Goal: Task Accomplishment & Management: Use online tool/utility

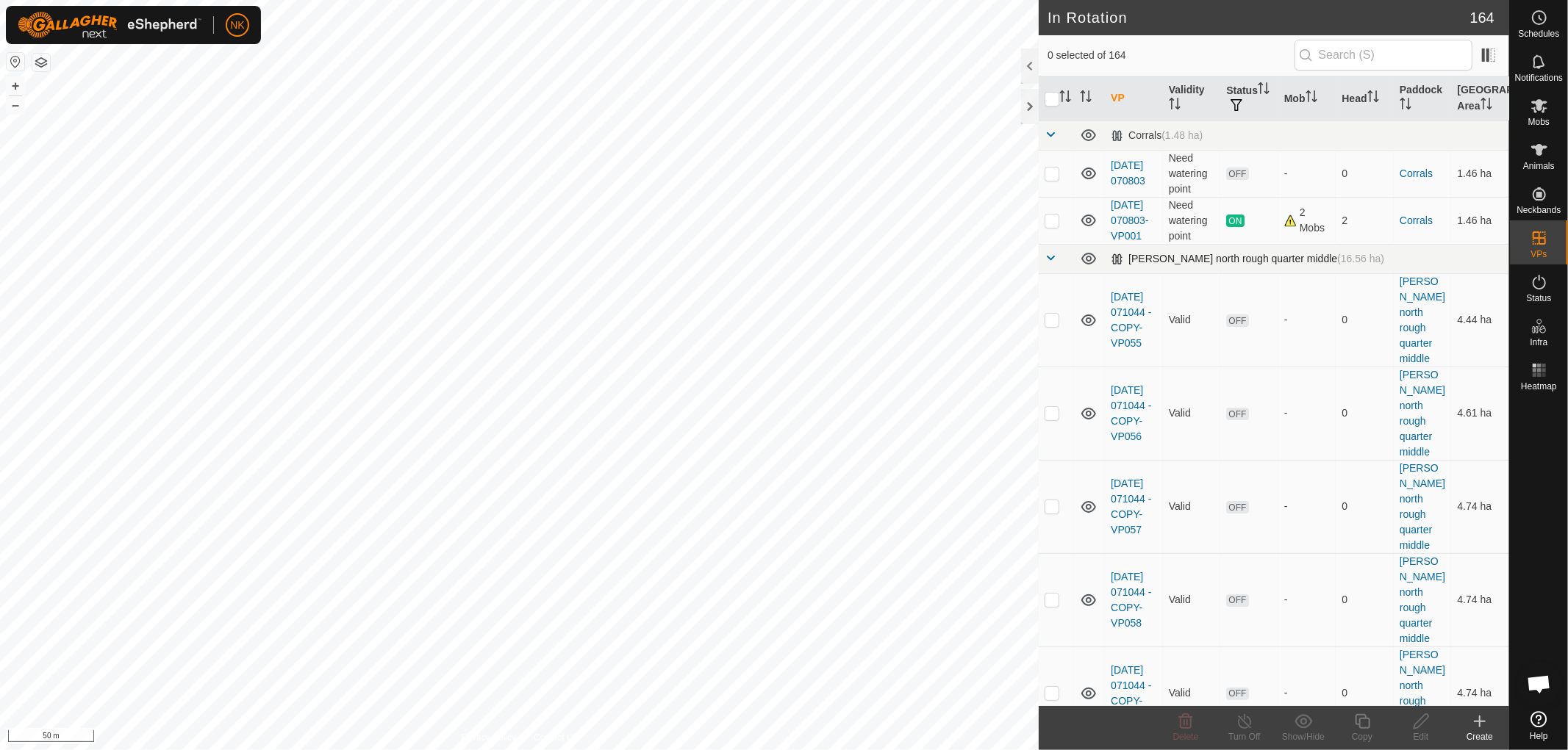
click at [1050, 264] on span at bounding box center [1050, 258] width 12 height 12
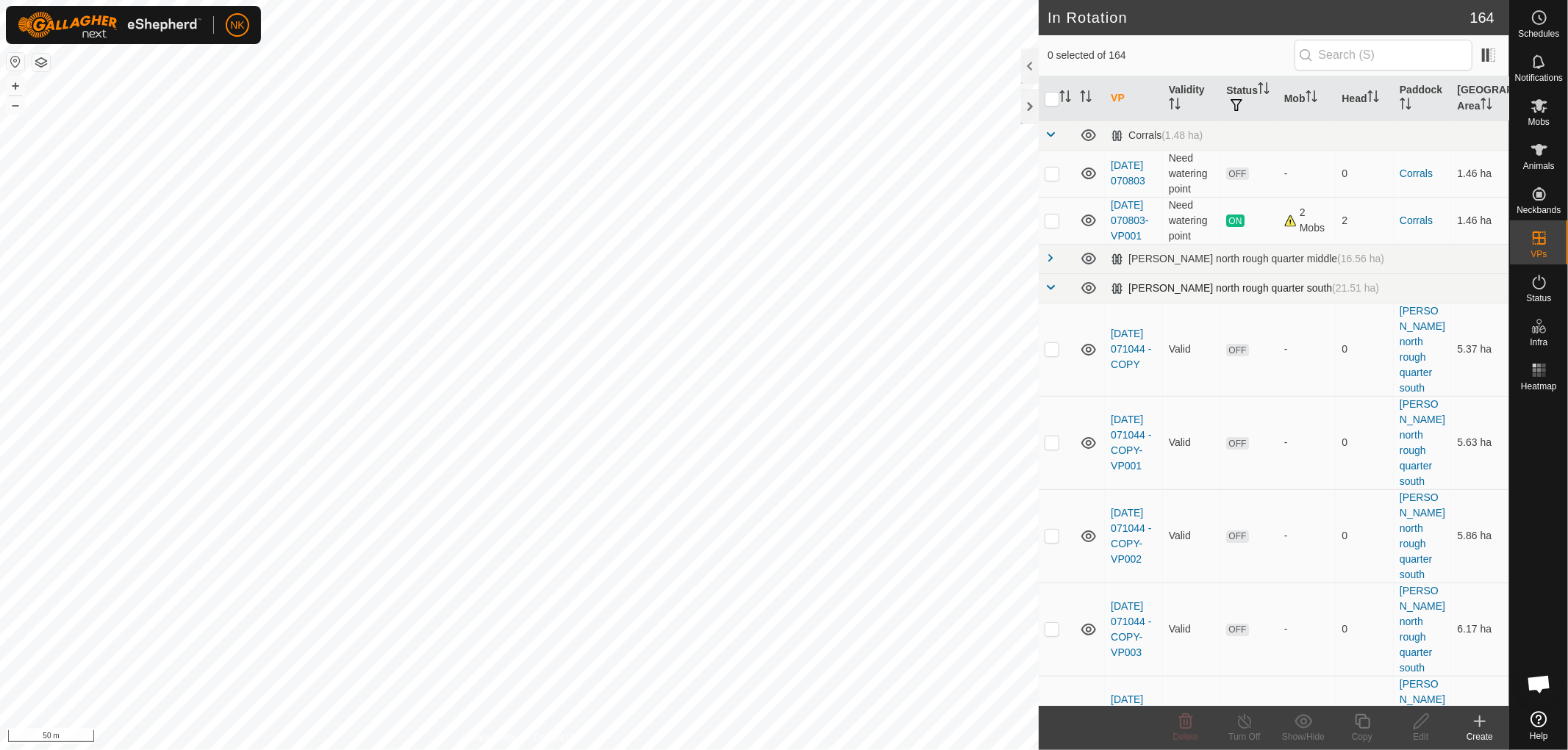
click at [1050, 293] on span at bounding box center [1050, 287] width 12 height 12
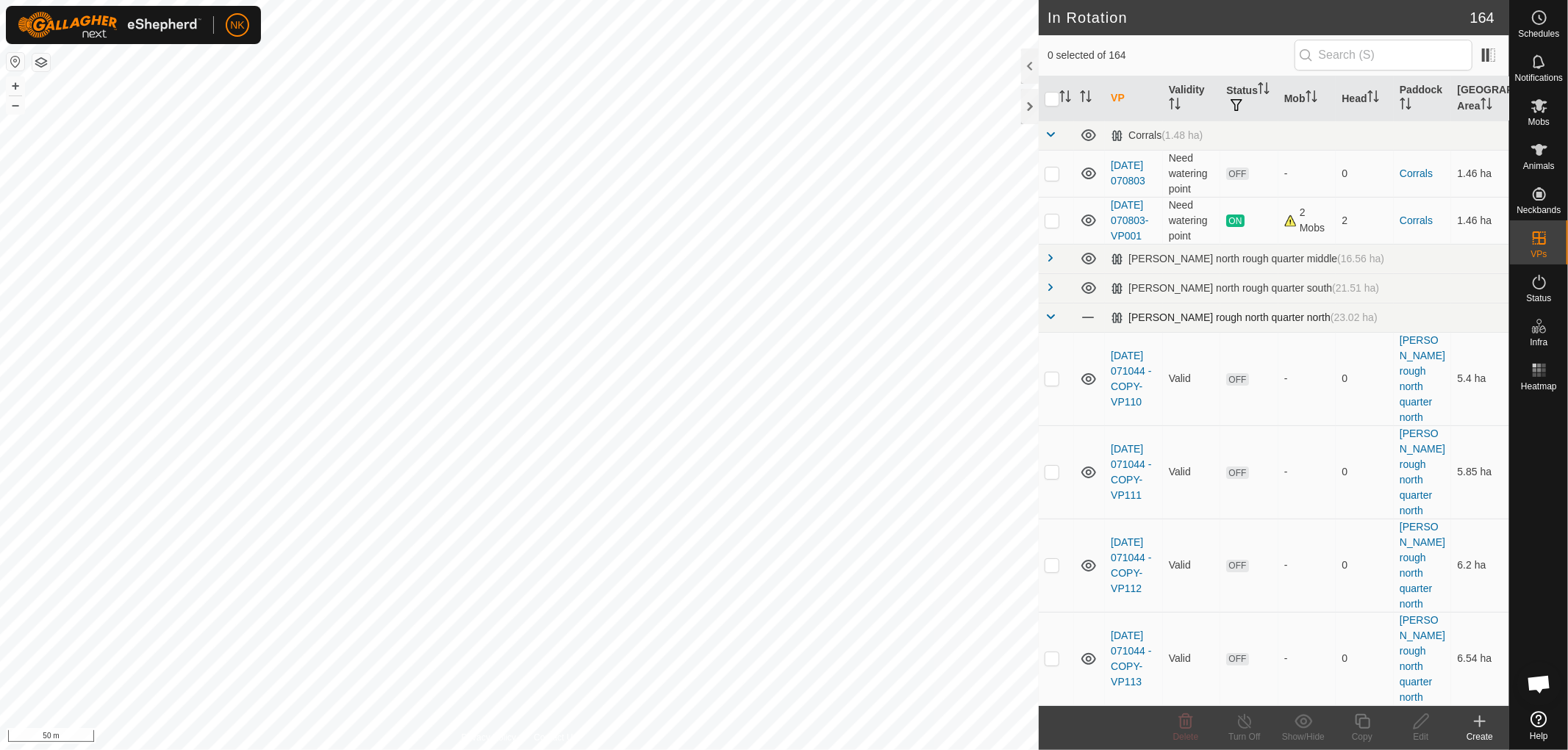
click at [1050, 323] on span at bounding box center [1050, 316] width 12 height 12
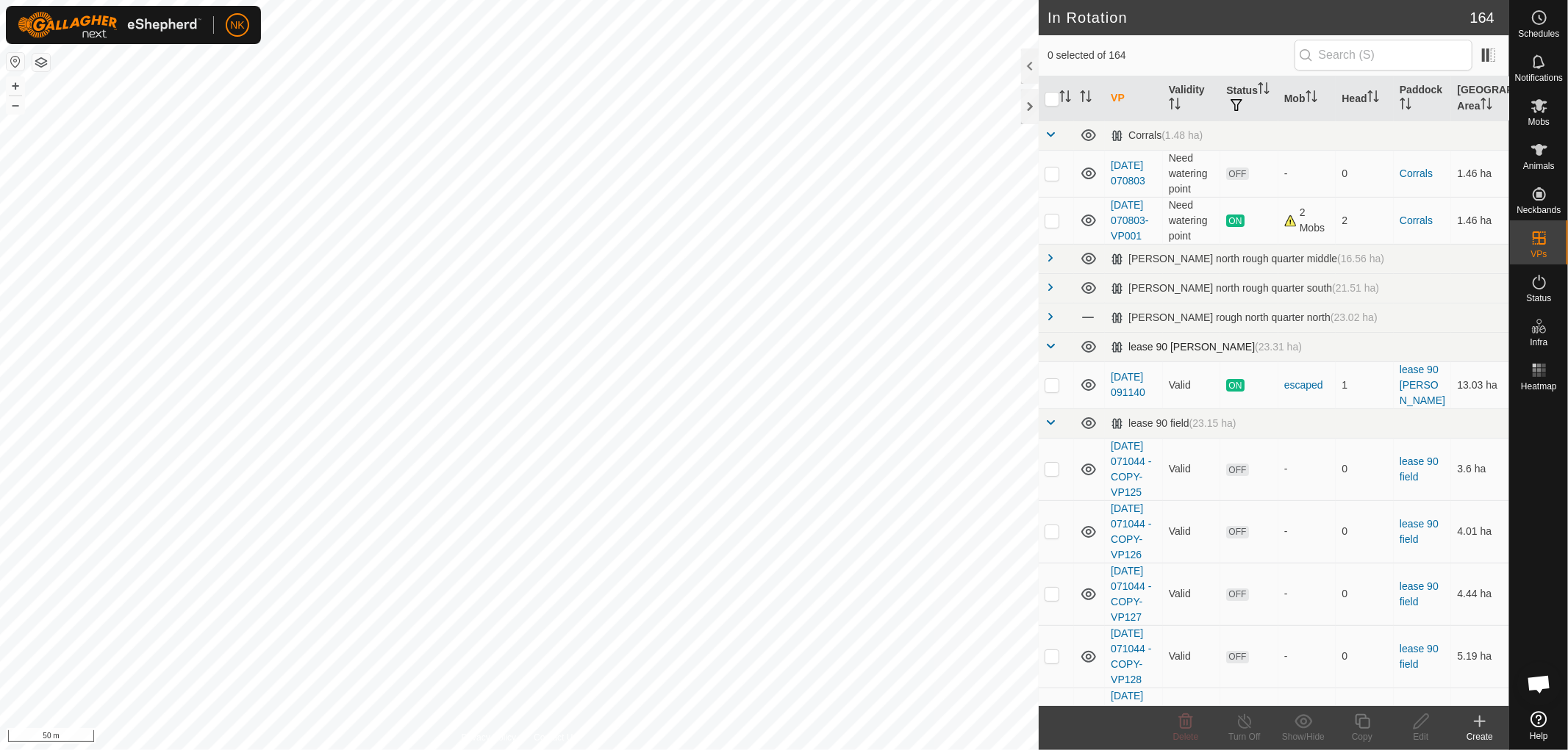
click at [1047, 352] on span at bounding box center [1050, 346] width 12 height 12
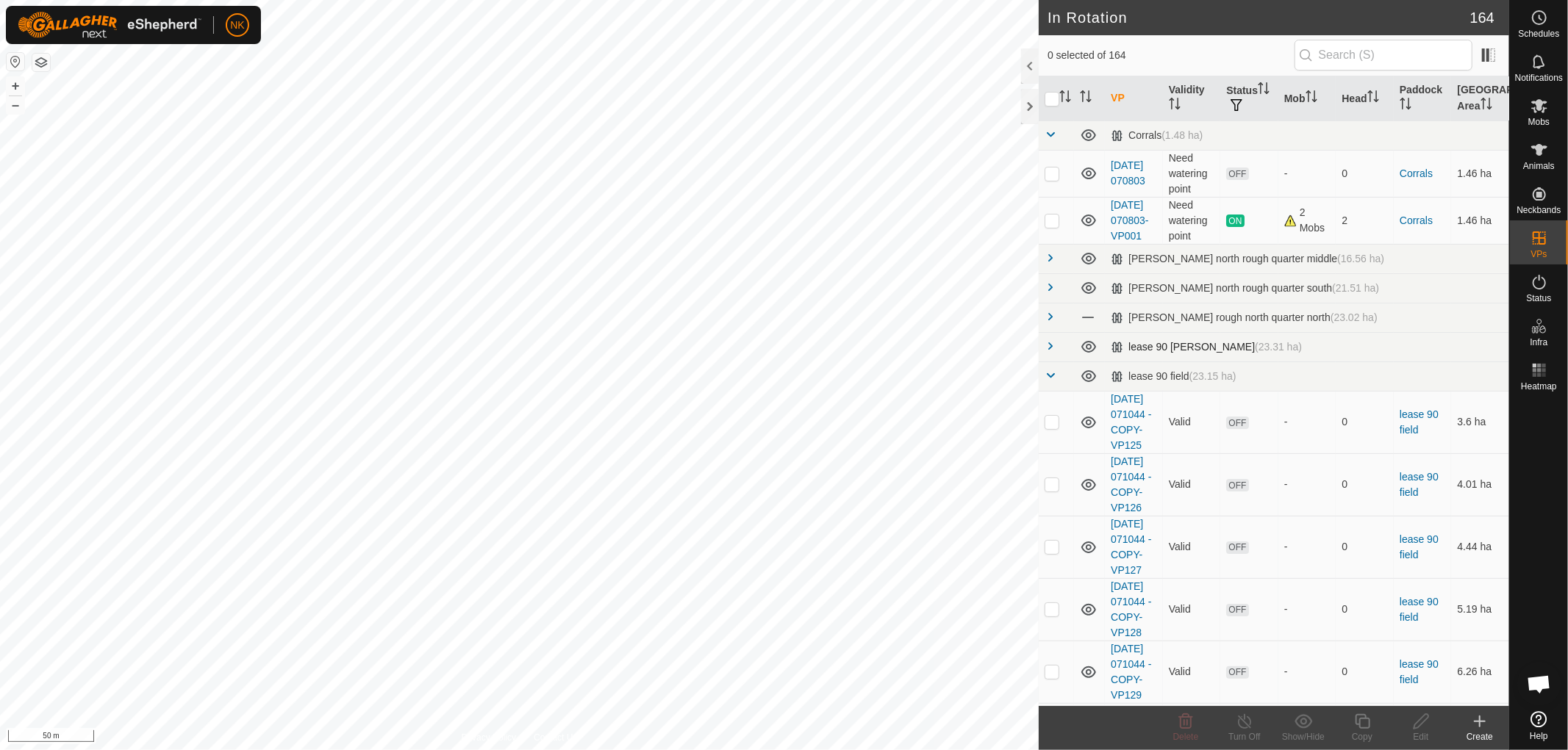
click at [1048, 352] on span at bounding box center [1050, 346] width 12 height 12
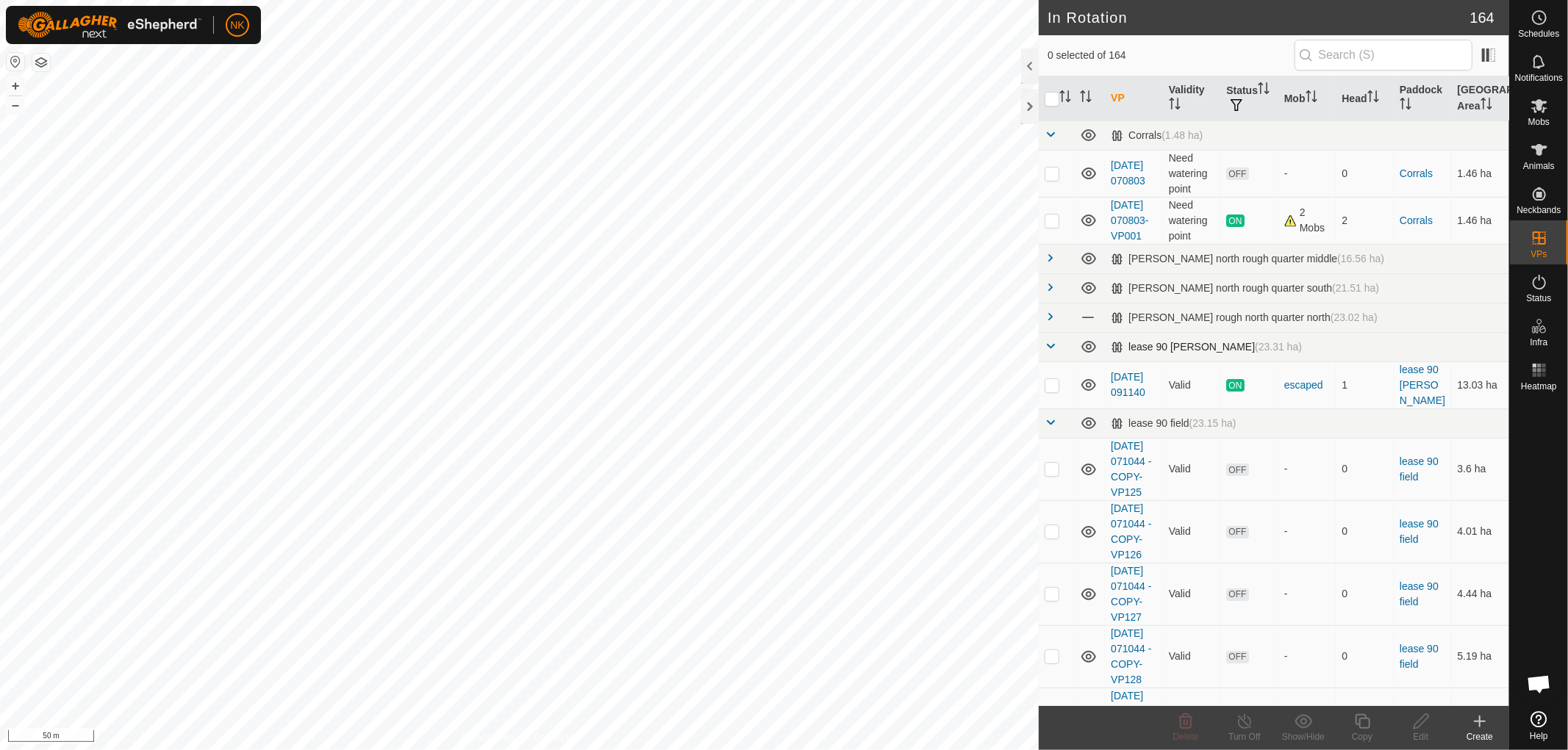
click at [1053, 352] on span at bounding box center [1050, 346] width 12 height 12
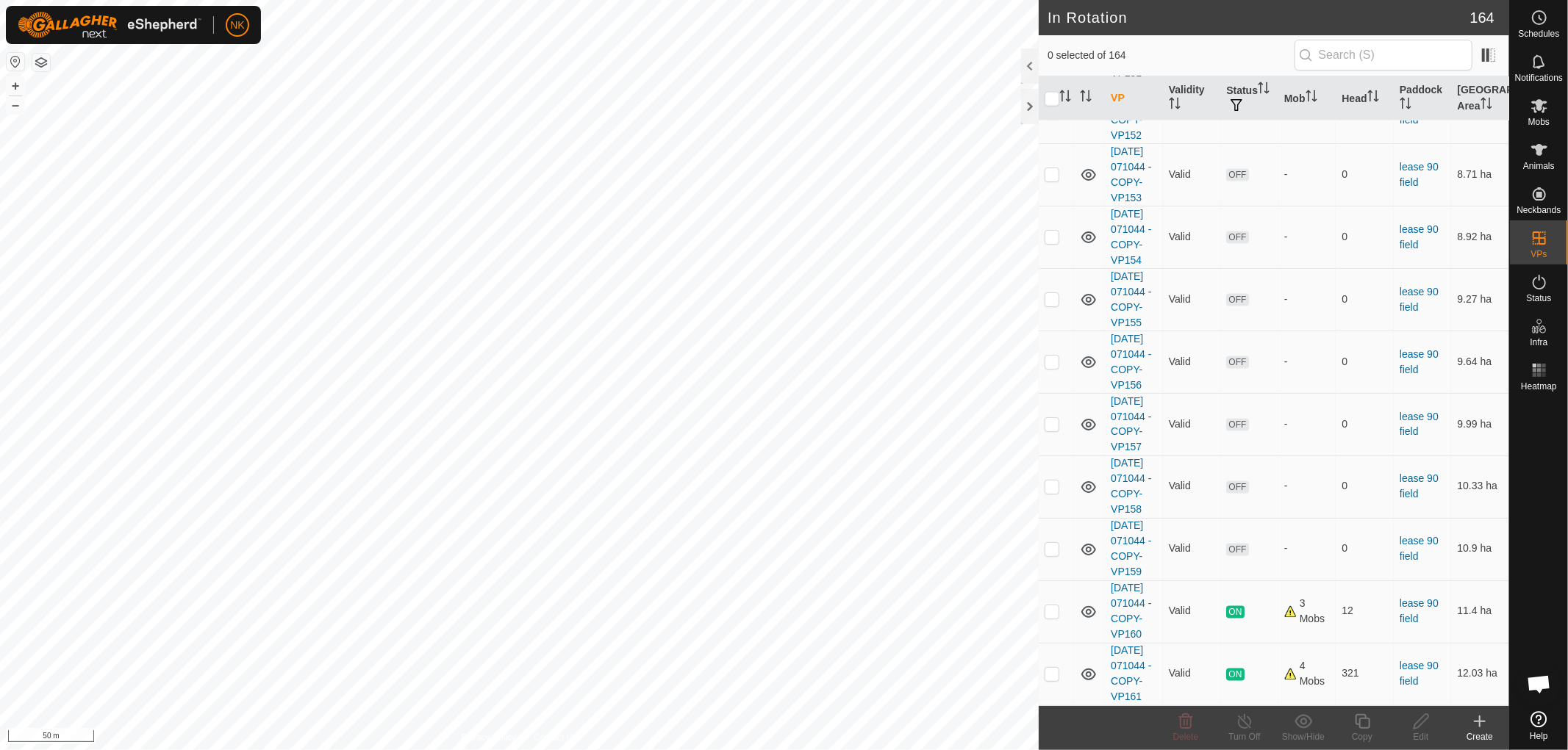
scroll to position [2584, 0]
click at [1053, 668] on p-checkbox at bounding box center [1052, 674] width 15 height 12
checkbox input "true"
click at [1360, 724] on icon at bounding box center [1362, 721] width 19 height 18
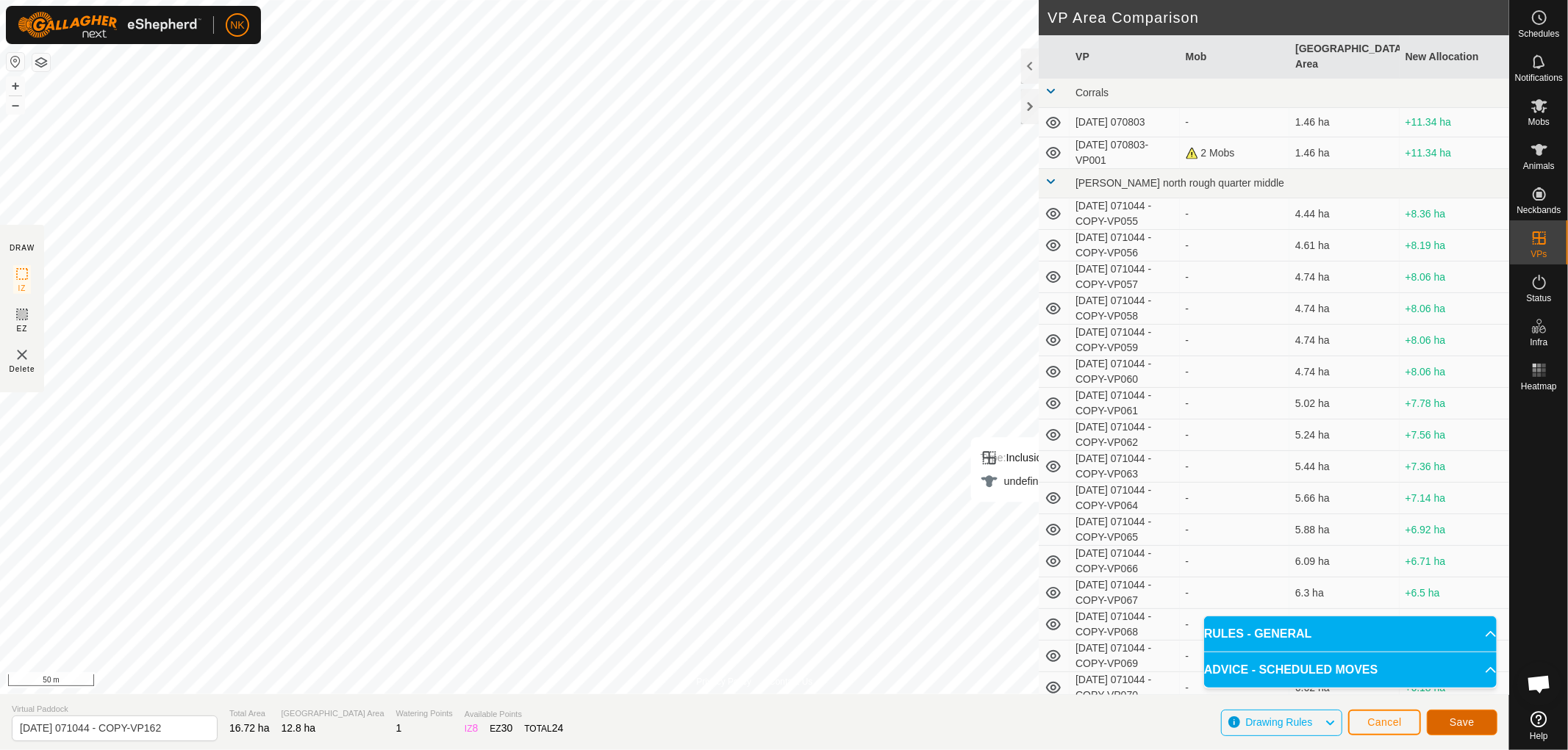
click at [1482, 718] on button "Save" at bounding box center [1462, 723] width 71 height 26
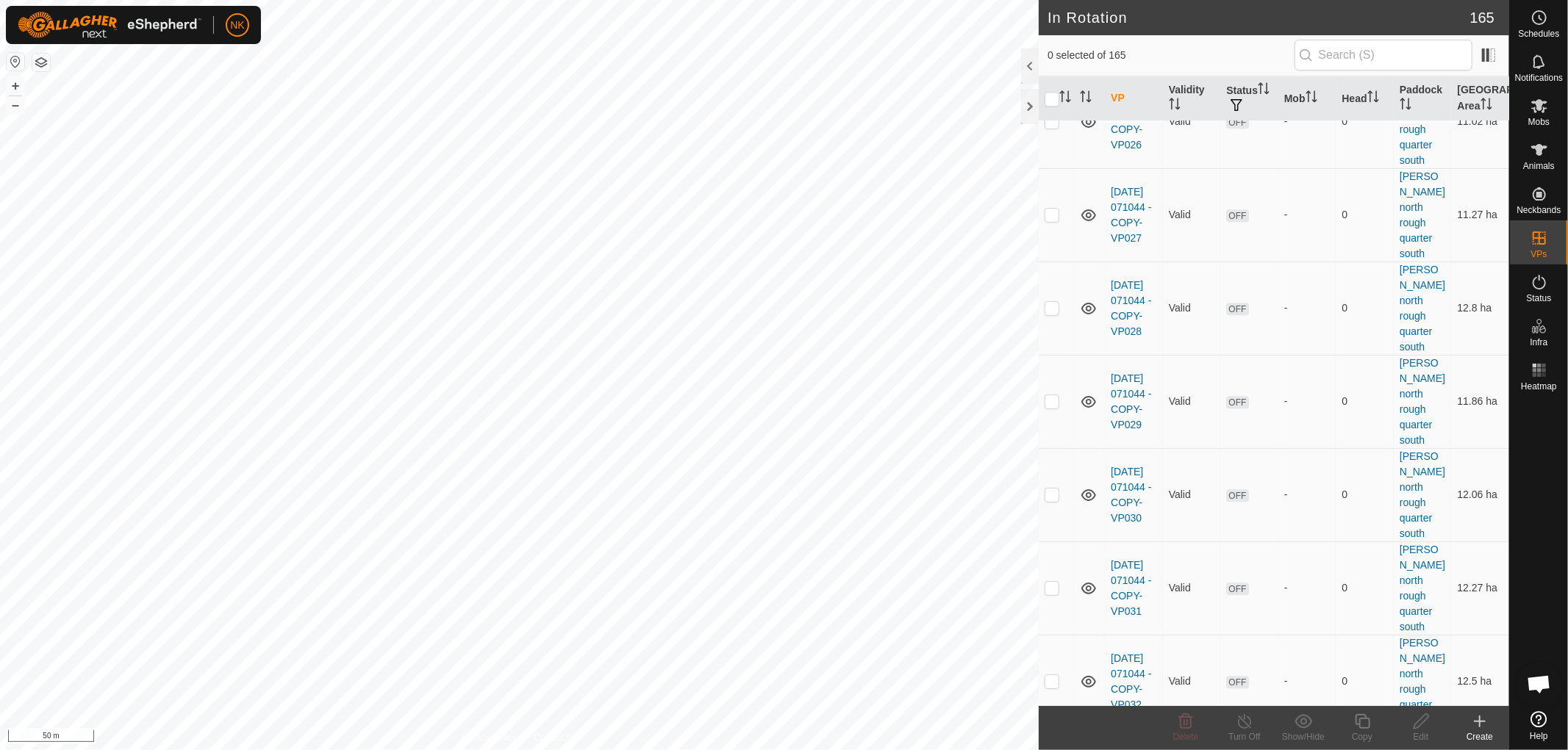
scroll to position [7204, 0]
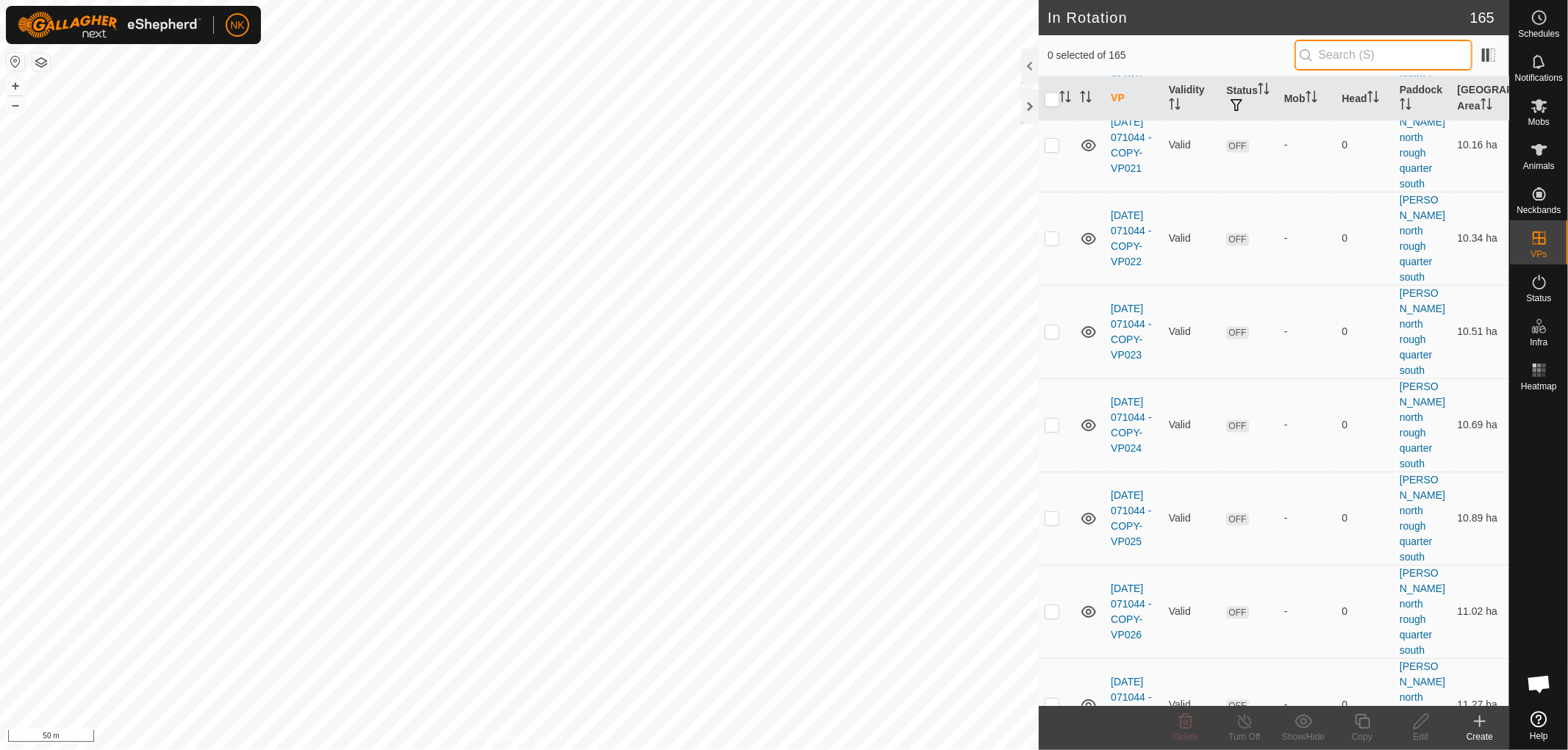
click at [1393, 52] on input "text" at bounding box center [1383, 55] width 178 height 31
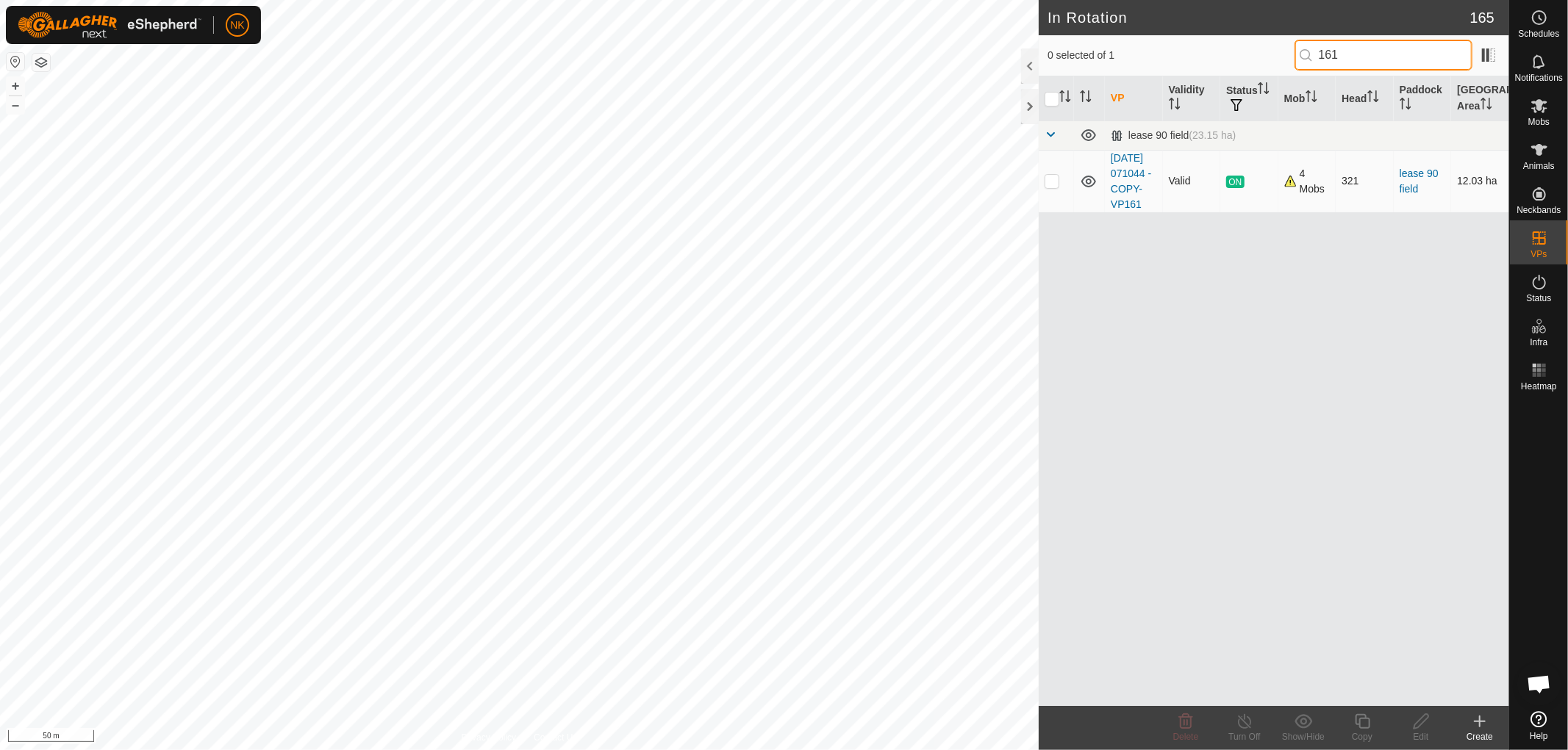
type input "161"
click at [1050, 194] on td at bounding box center [1056, 181] width 35 height 62
checkbox input "false"
click at [1395, 64] on input "161" at bounding box center [1383, 55] width 178 height 31
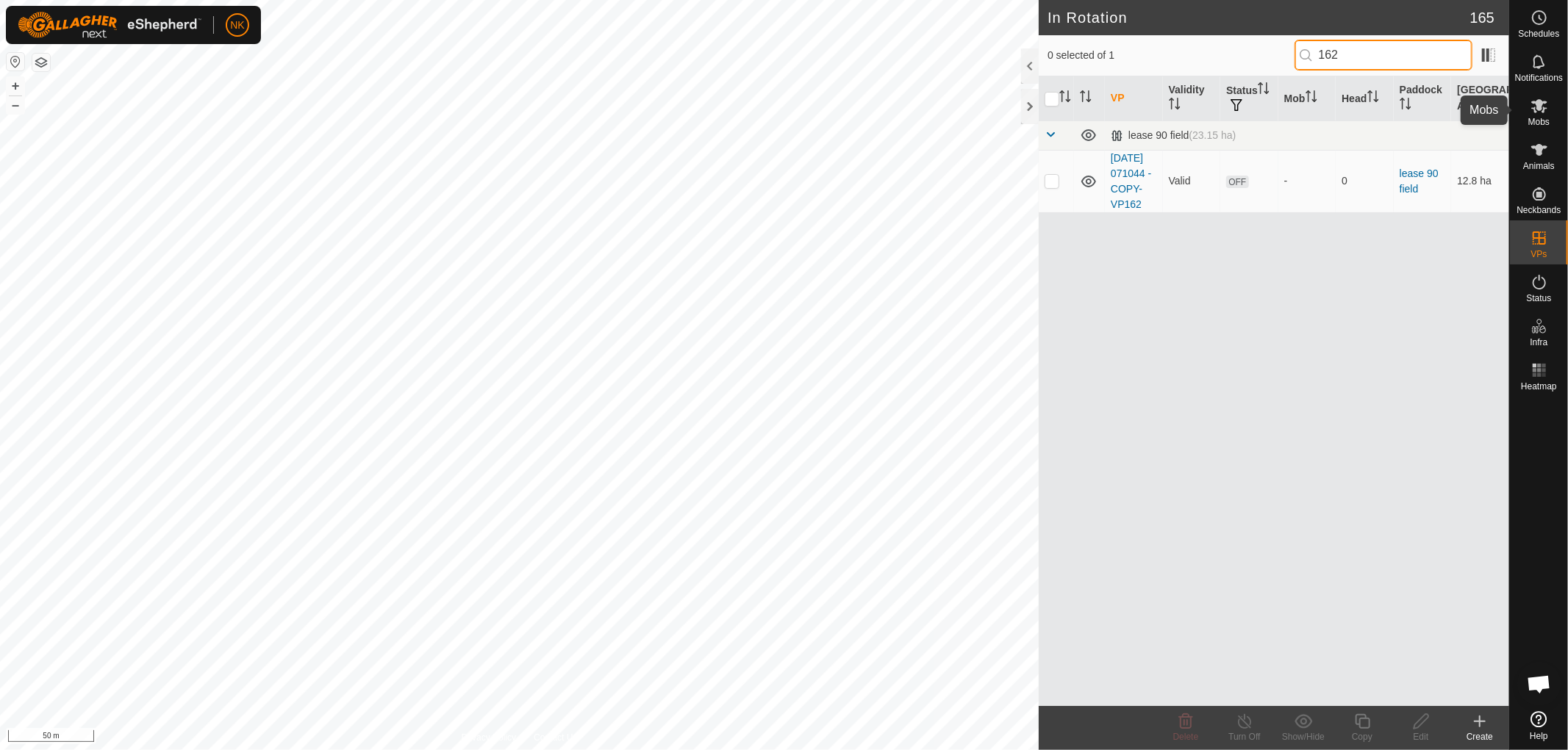
type input "162"
click at [1541, 114] on icon at bounding box center [1538, 105] width 18 height 18
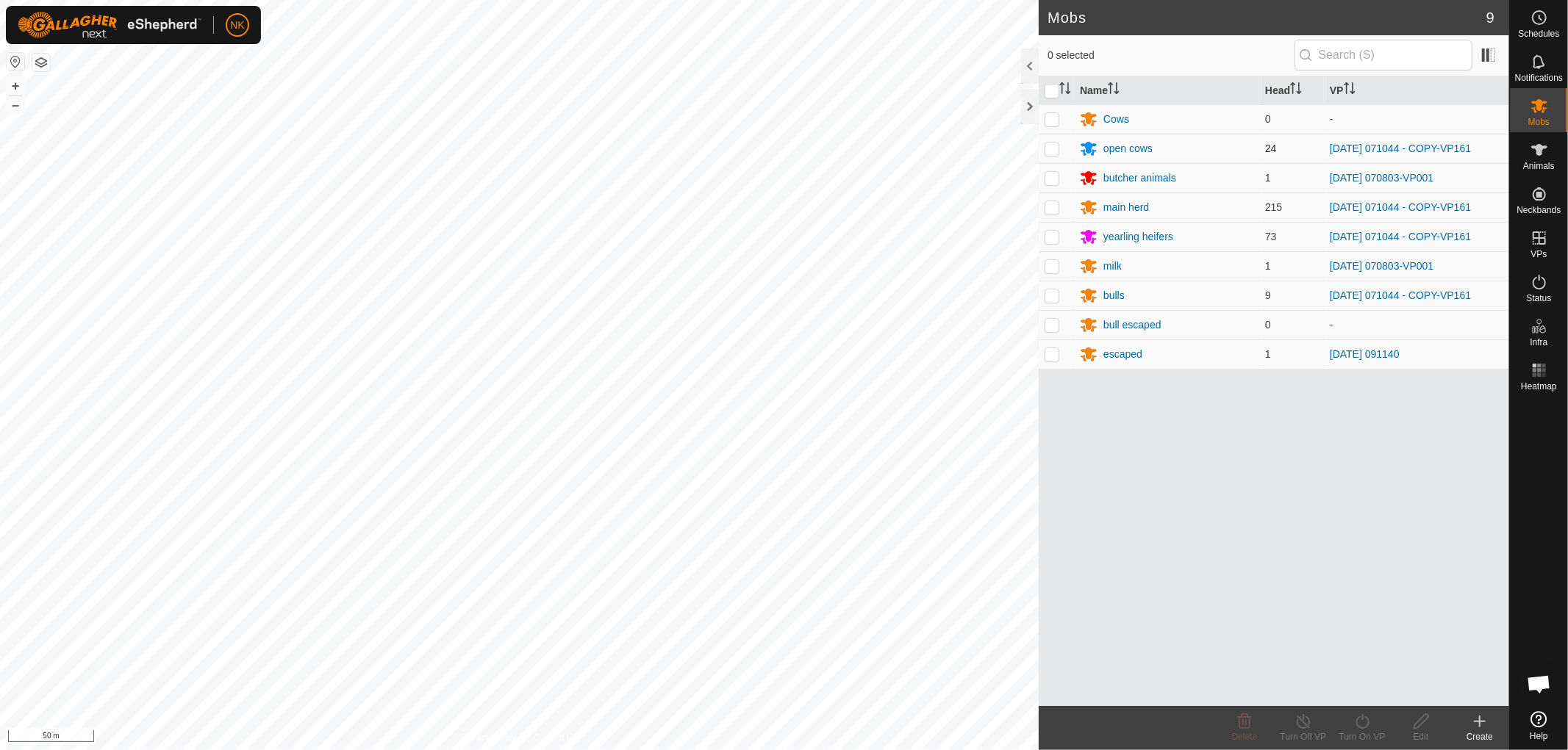
click at [1049, 154] on p-tablecheckbox at bounding box center [1052, 148] width 15 height 12
checkbox input "true"
click at [1059, 205] on p-tablecheckbox at bounding box center [1052, 207] width 15 height 12
checkbox input "true"
click at [1052, 238] on p-checkbox at bounding box center [1052, 236] width 15 height 12
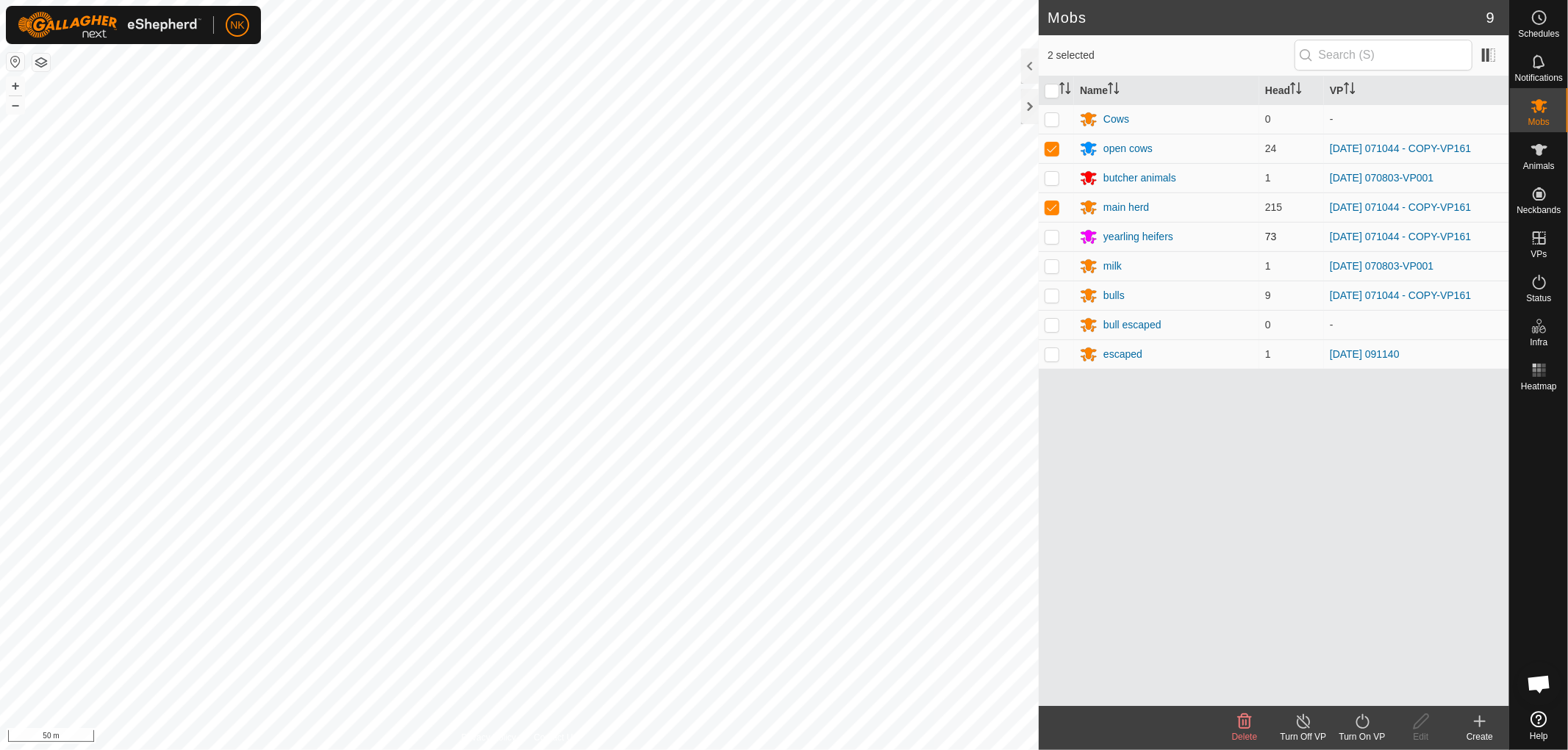
checkbox input "true"
click at [1055, 292] on p-checkbox at bounding box center [1052, 295] width 15 height 12
checkbox input "true"
click at [1356, 718] on icon at bounding box center [1362, 721] width 19 height 18
click at [1351, 682] on link "Now" at bounding box center [1406, 690] width 145 height 30
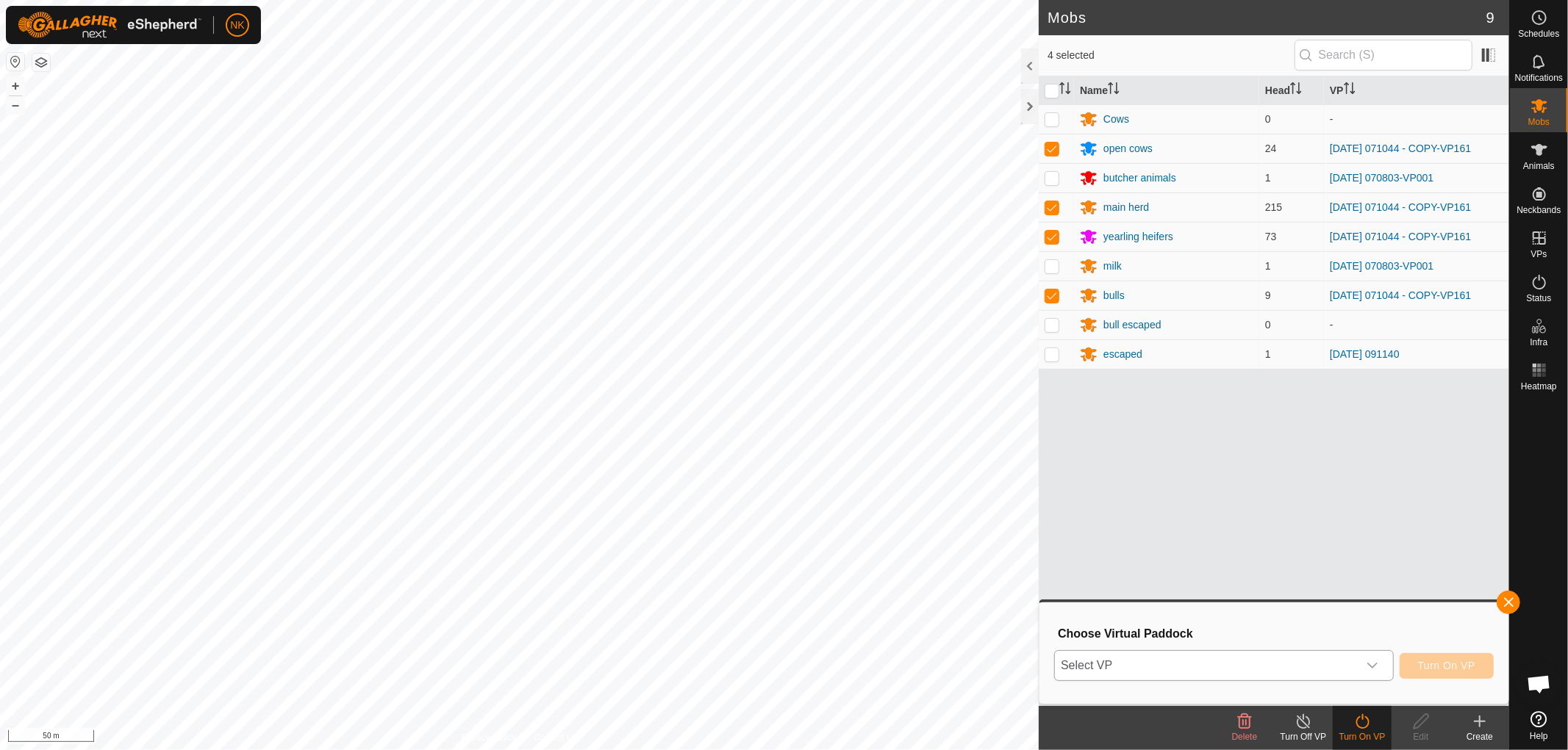
click at [1172, 671] on span "Select VP" at bounding box center [1205, 666] width 302 height 30
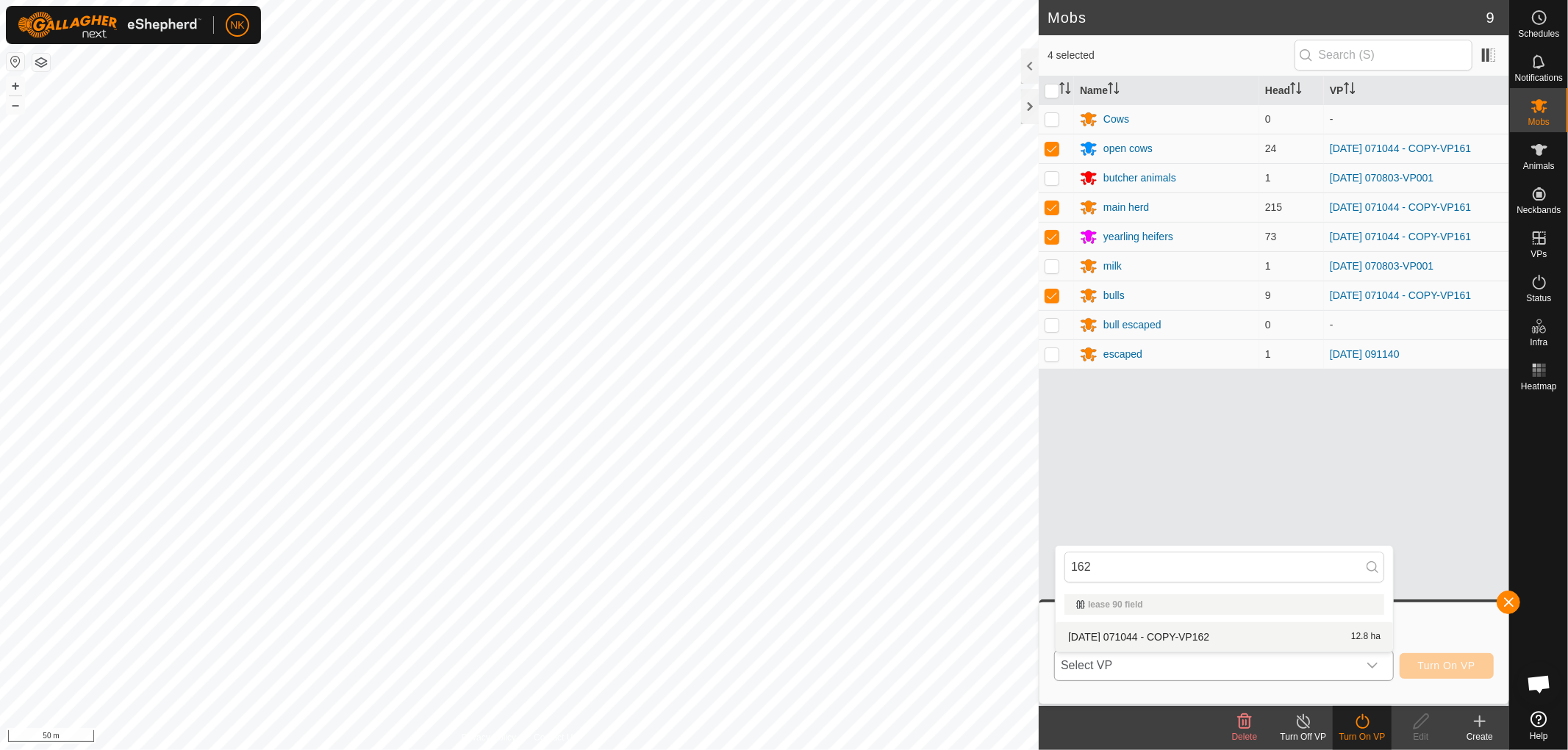
type input "162"
click at [1163, 641] on li "[DATE] 071044 - COPY-VP162 12.8 ha" at bounding box center [1224, 637] width 337 height 30
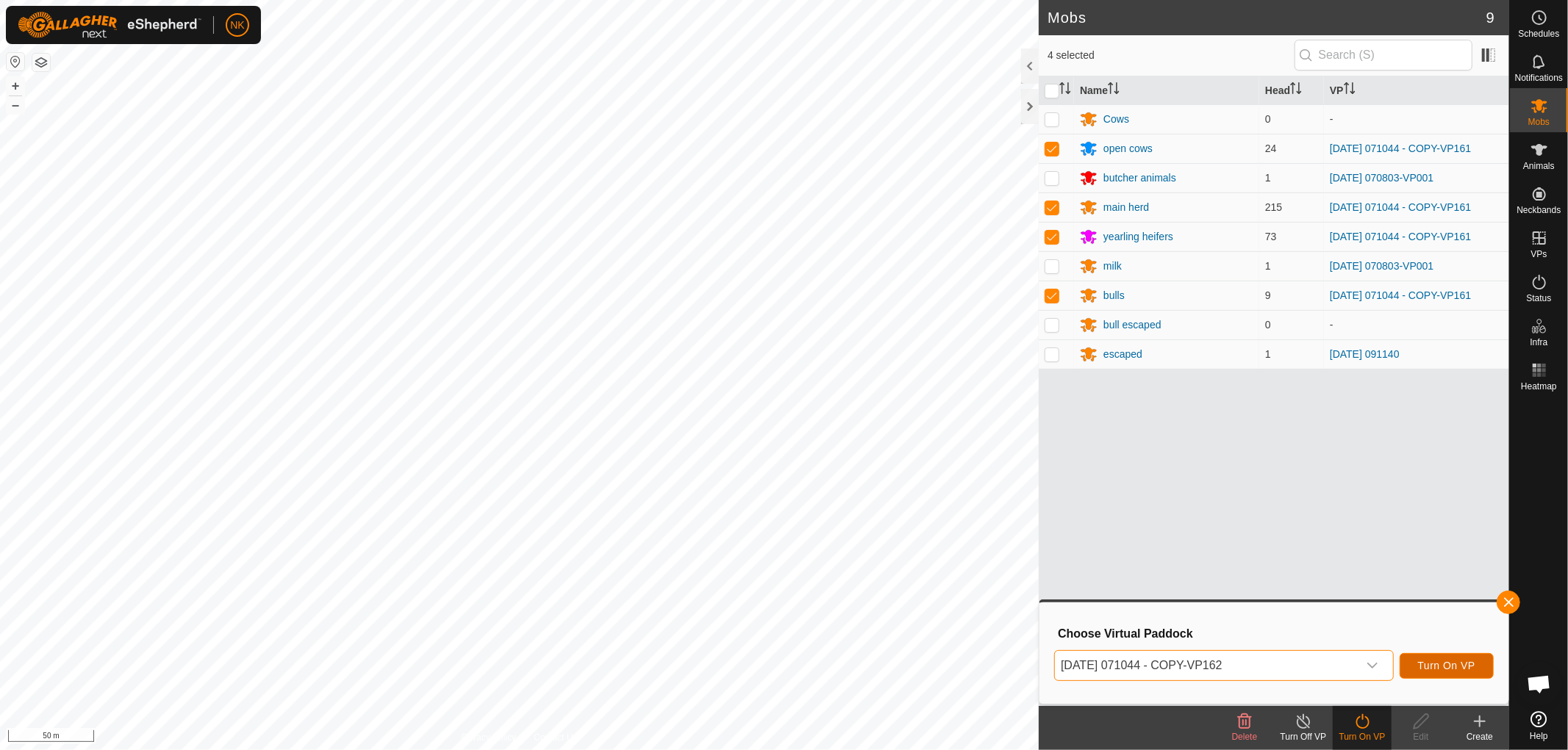
click at [1479, 669] on button "Turn On VP" at bounding box center [1446, 666] width 94 height 26
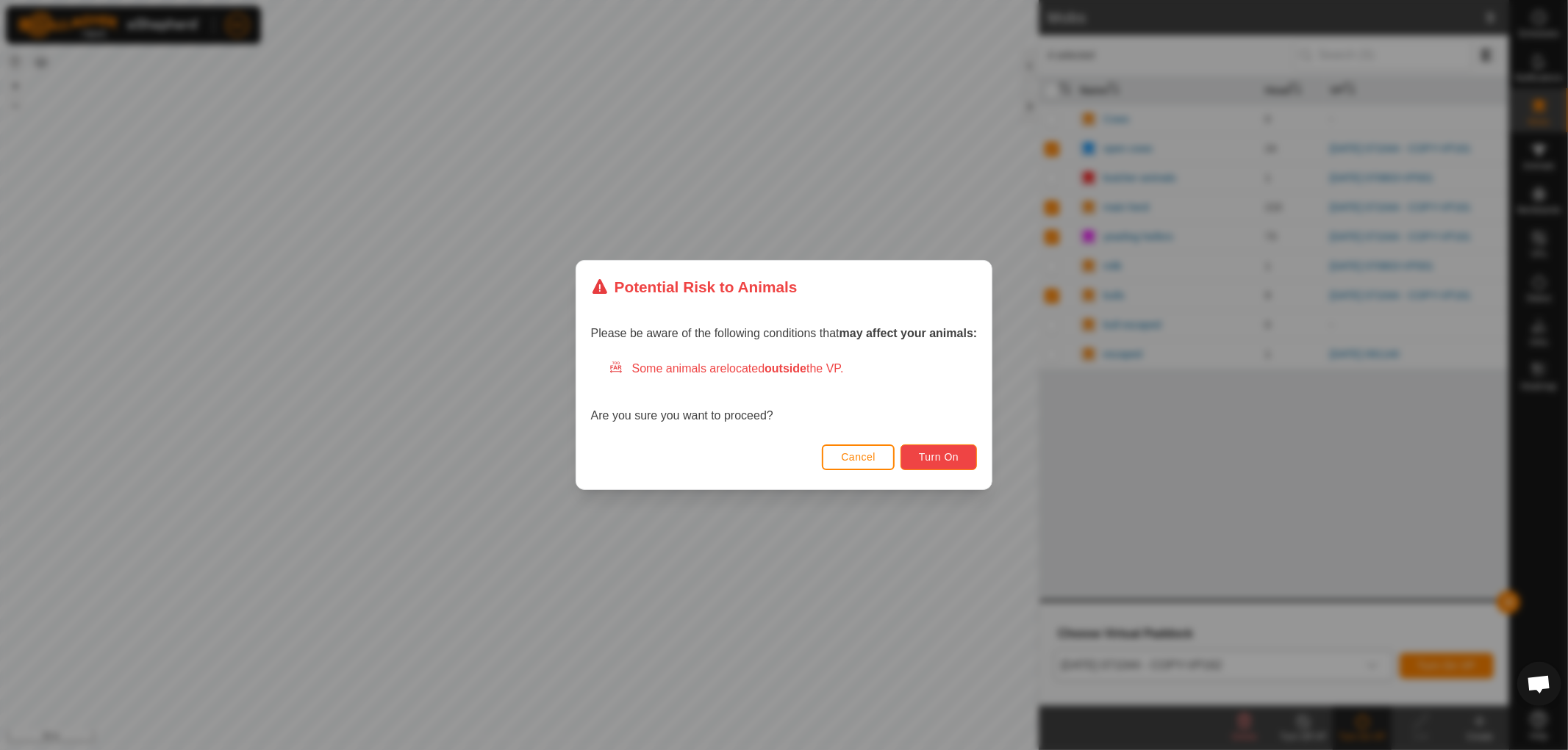
click at [941, 456] on span "Turn On" at bounding box center [938, 457] width 40 height 12
